Goal: Task Accomplishment & Management: Manage account settings

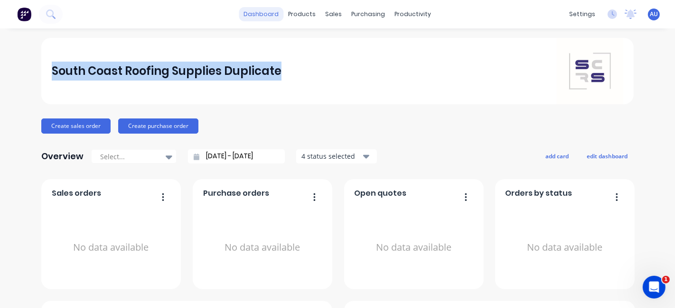
drag, startPoint x: 250, startPoint y: 13, endPoint x: 263, endPoint y: 14, distance: 13.8
click at [250, 13] on link "dashboard" at bounding box center [261, 14] width 45 height 14
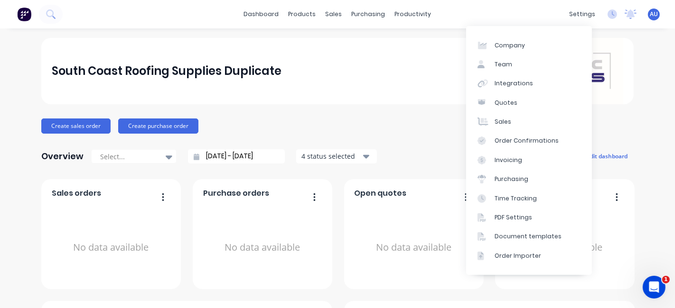
click at [336, 13] on span "AU" at bounding box center [654, 14] width 8 height 9
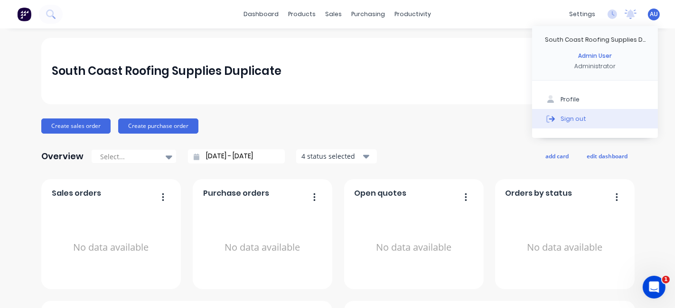
click at [336, 118] on button "Sign out" at bounding box center [595, 118] width 126 height 19
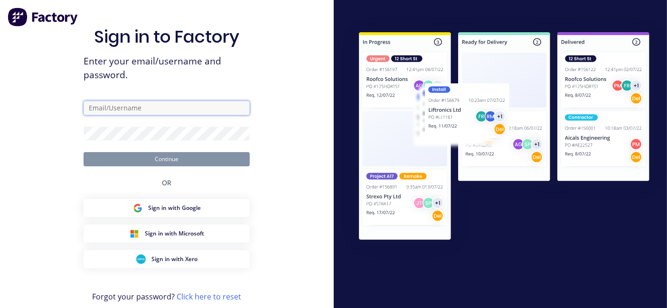
drag, startPoint x: 126, startPoint y: 106, endPoint x: 138, endPoint y: 114, distance: 14.6
click at [127, 106] on input "text" at bounding box center [167, 108] width 166 height 14
paste input "[EMAIL_ADDRESS][DOMAIN_NAME]"
type input "[EMAIL_ADDRESS][DOMAIN_NAME]"
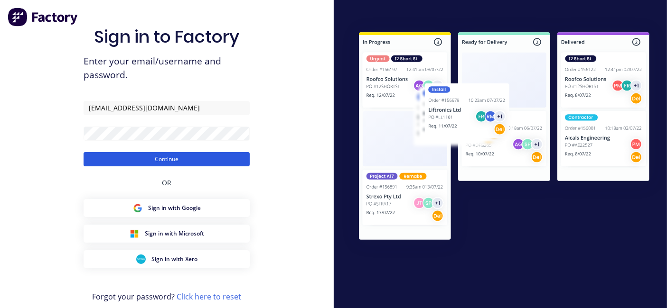
click at [161, 159] on button "Continue" at bounding box center [167, 159] width 166 height 14
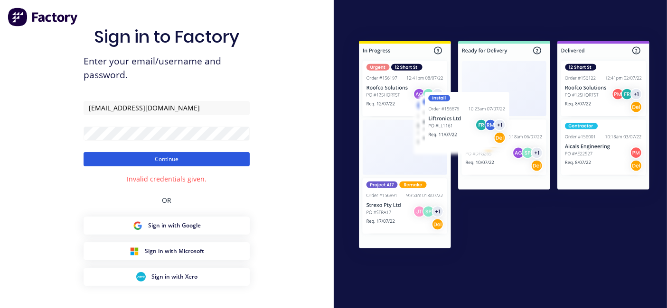
click at [180, 159] on button "Continue" at bounding box center [167, 159] width 166 height 14
